Goal: Check status

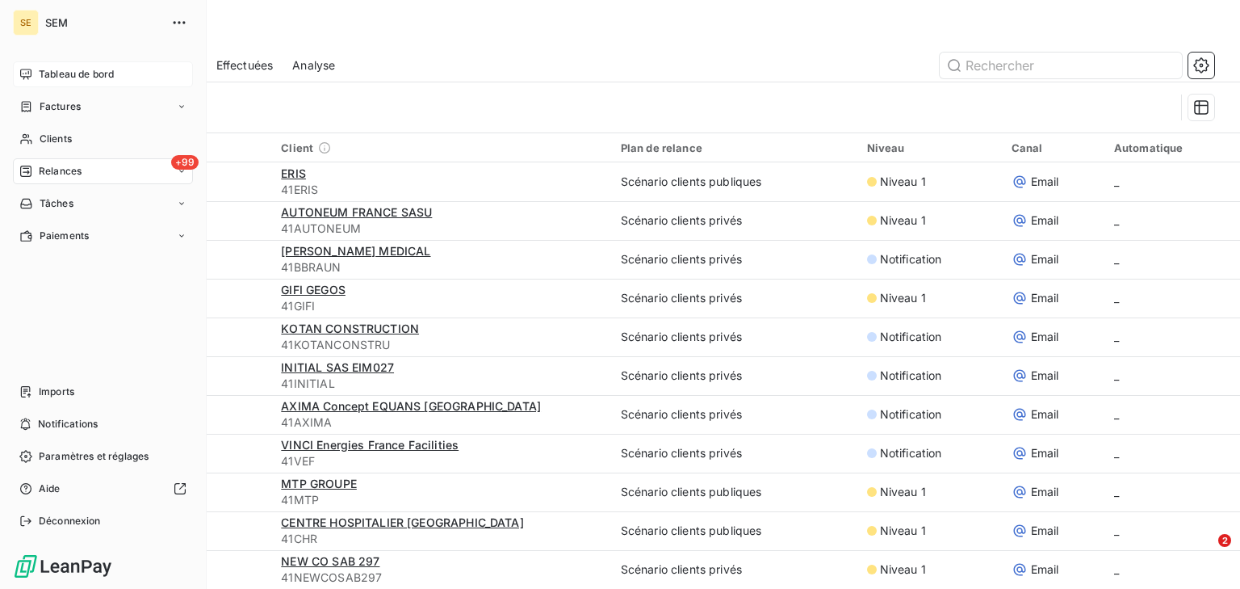
click at [78, 67] on span "Tableau de bord" at bounding box center [76, 74] width 75 height 15
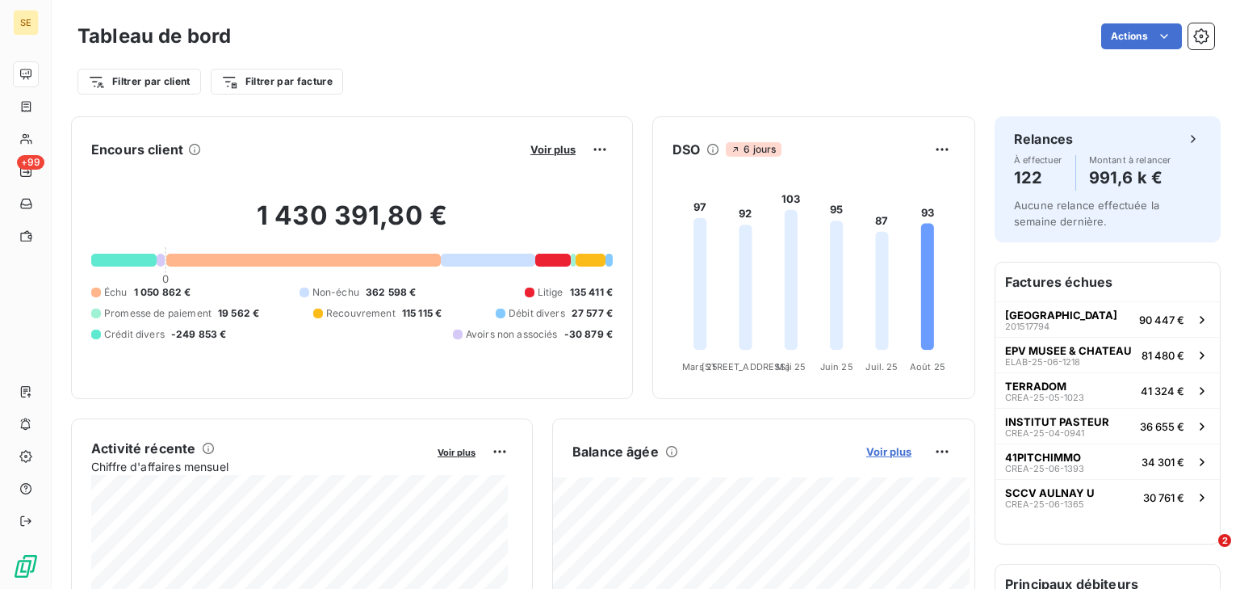
click at [878, 451] on span "Voir plus" at bounding box center [888, 451] width 45 height 13
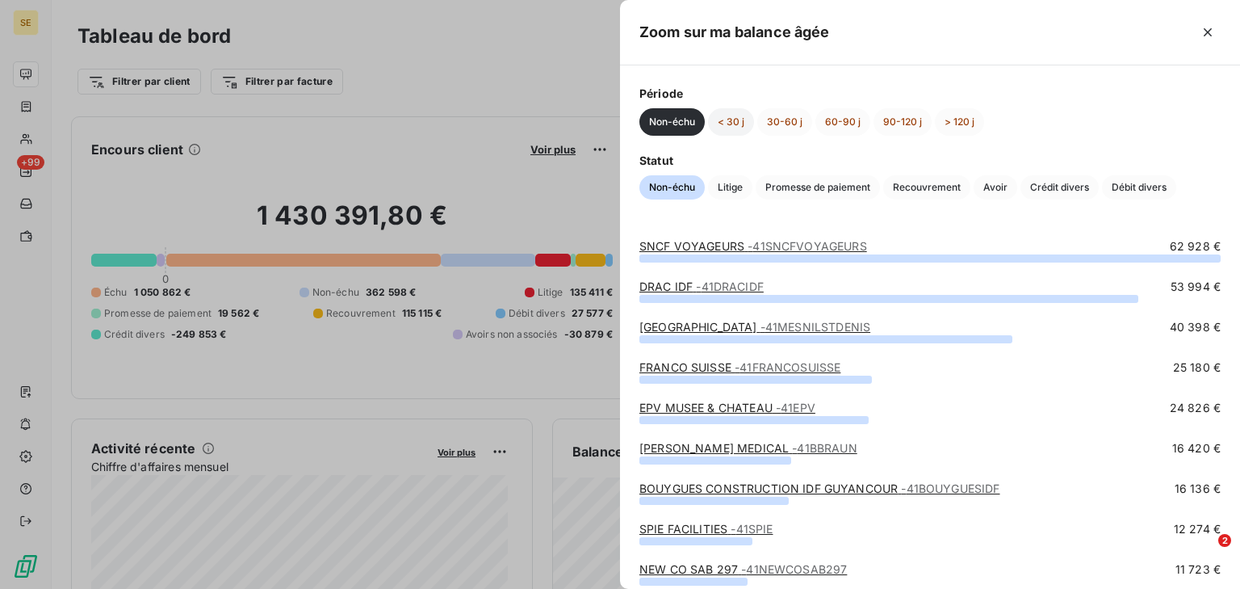
click at [726, 123] on button "< 30 j" at bounding box center [731, 121] width 46 height 27
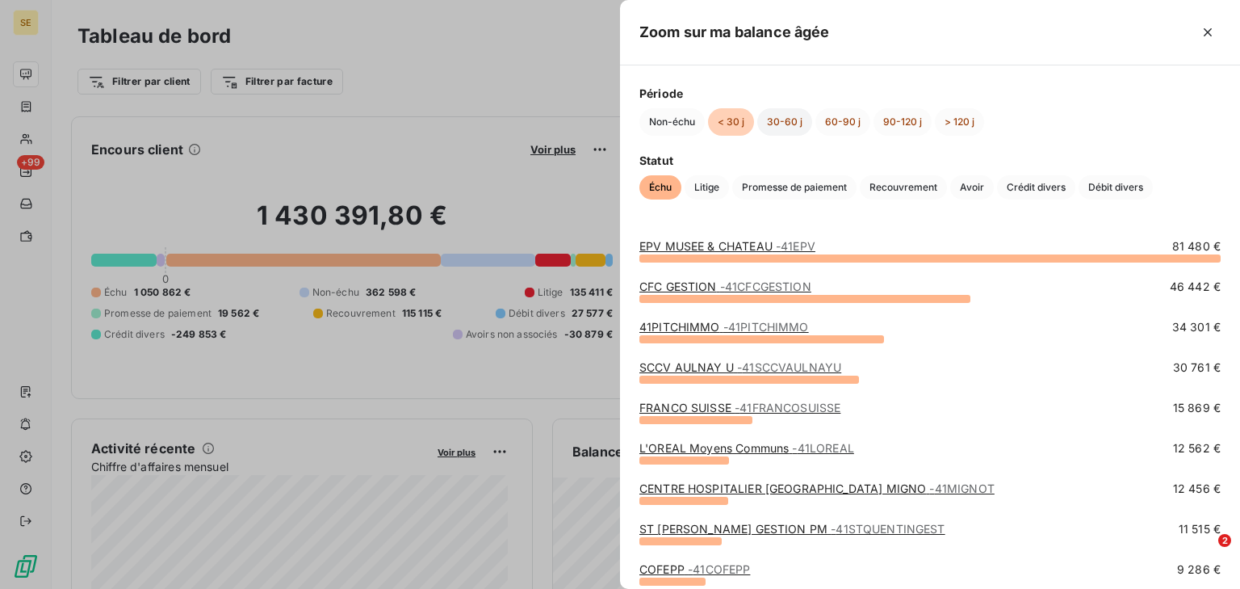
click at [768, 123] on button "30-60 j" at bounding box center [784, 121] width 55 height 27
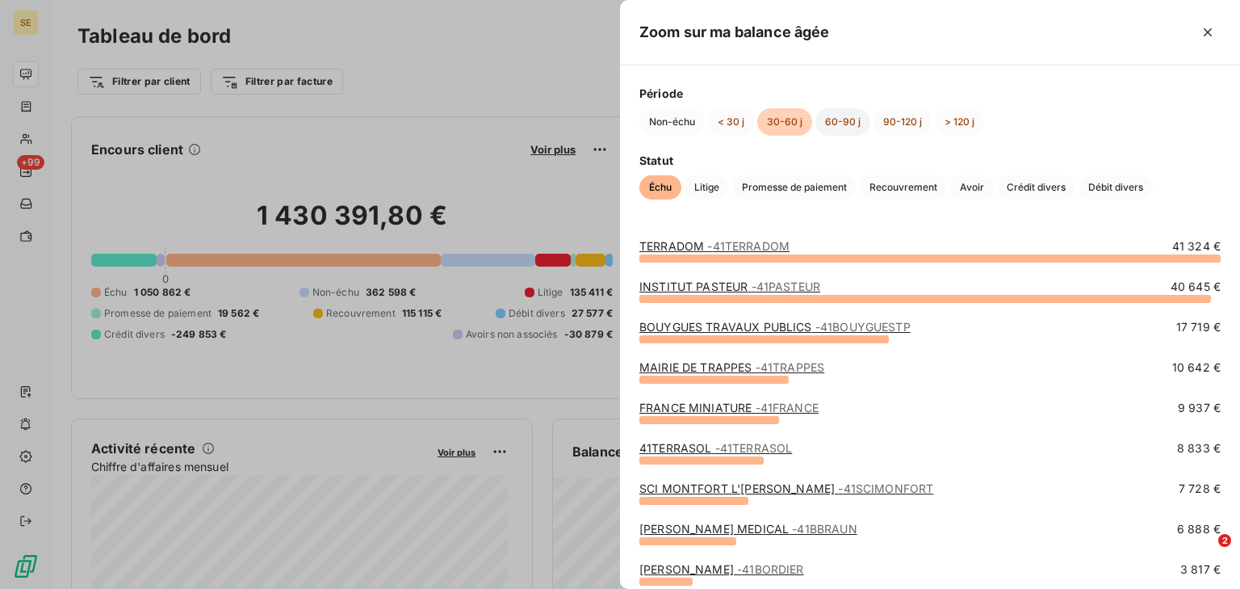
click at [836, 121] on button "60-90 j" at bounding box center [842, 121] width 55 height 27
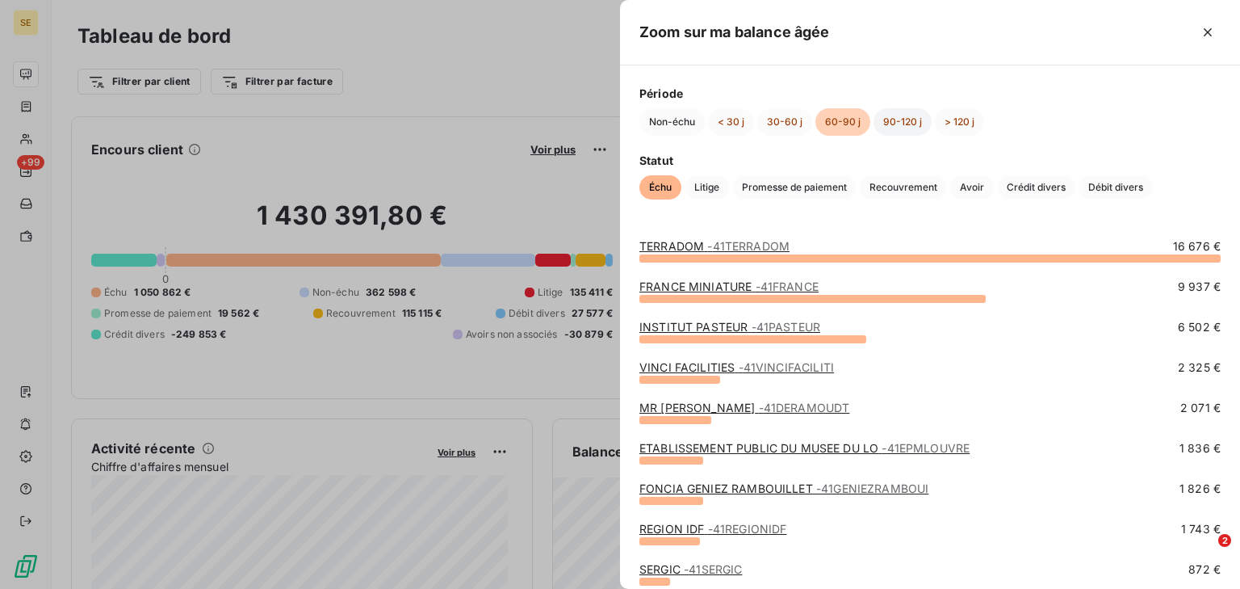
click at [887, 128] on button "90-120 j" at bounding box center [903, 121] width 58 height 27
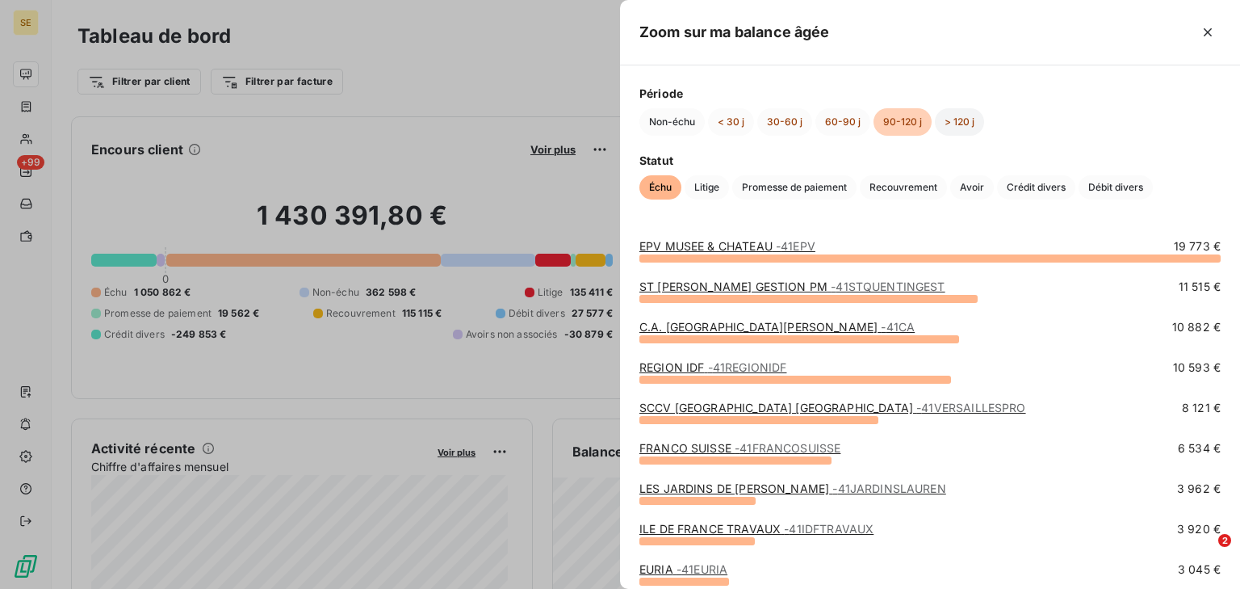
click at [952, 126] on button "> 120 j" at bounding box center [959, 121] width 49 height 27
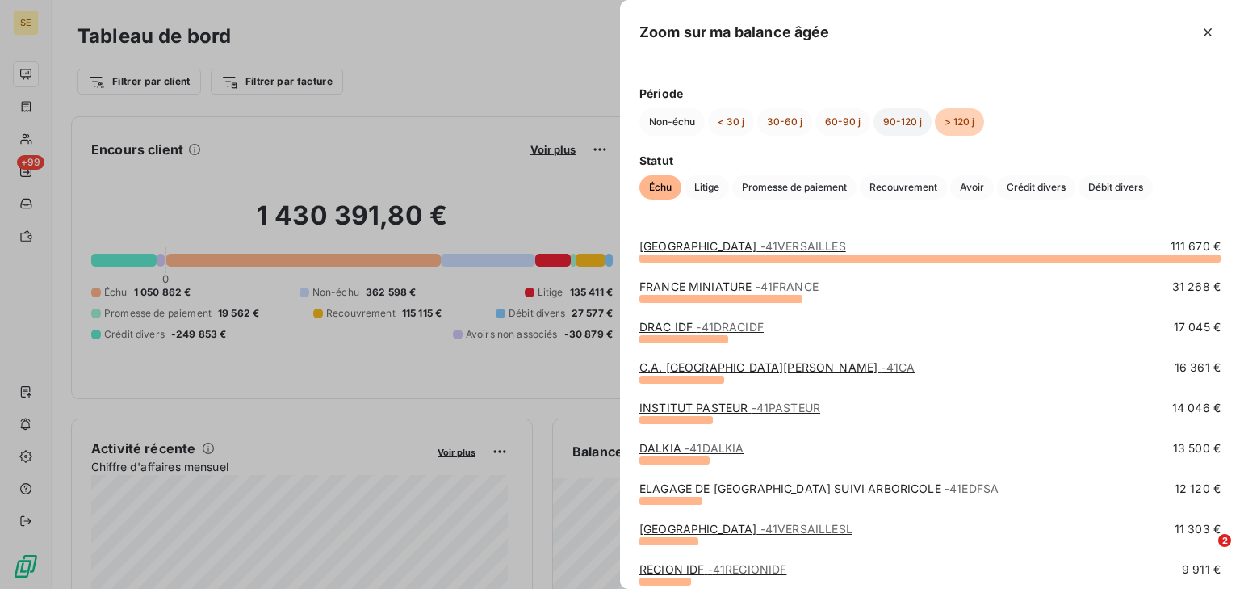
click at [907, 124] on button "90-120 j" at bounding box center [903, 121] width 58 height 27
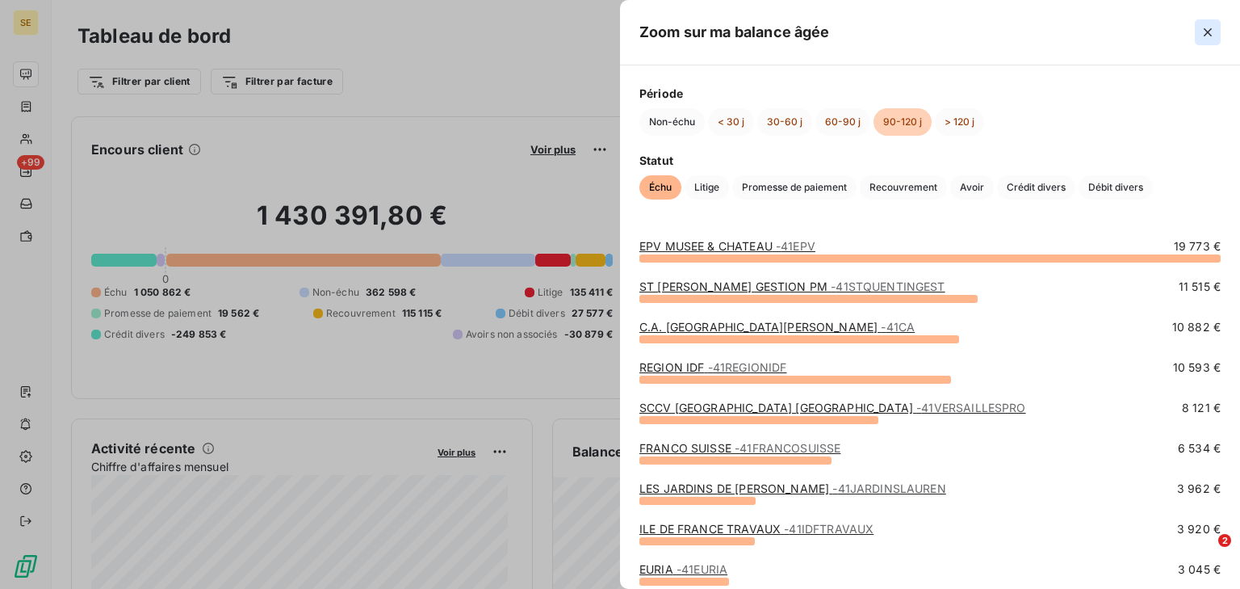
click at [1200, 26] on icon "button" at bounding box center [1208, 32] width 16 height 16
